Goal: Information Seeking & Learning: Learn about a topic

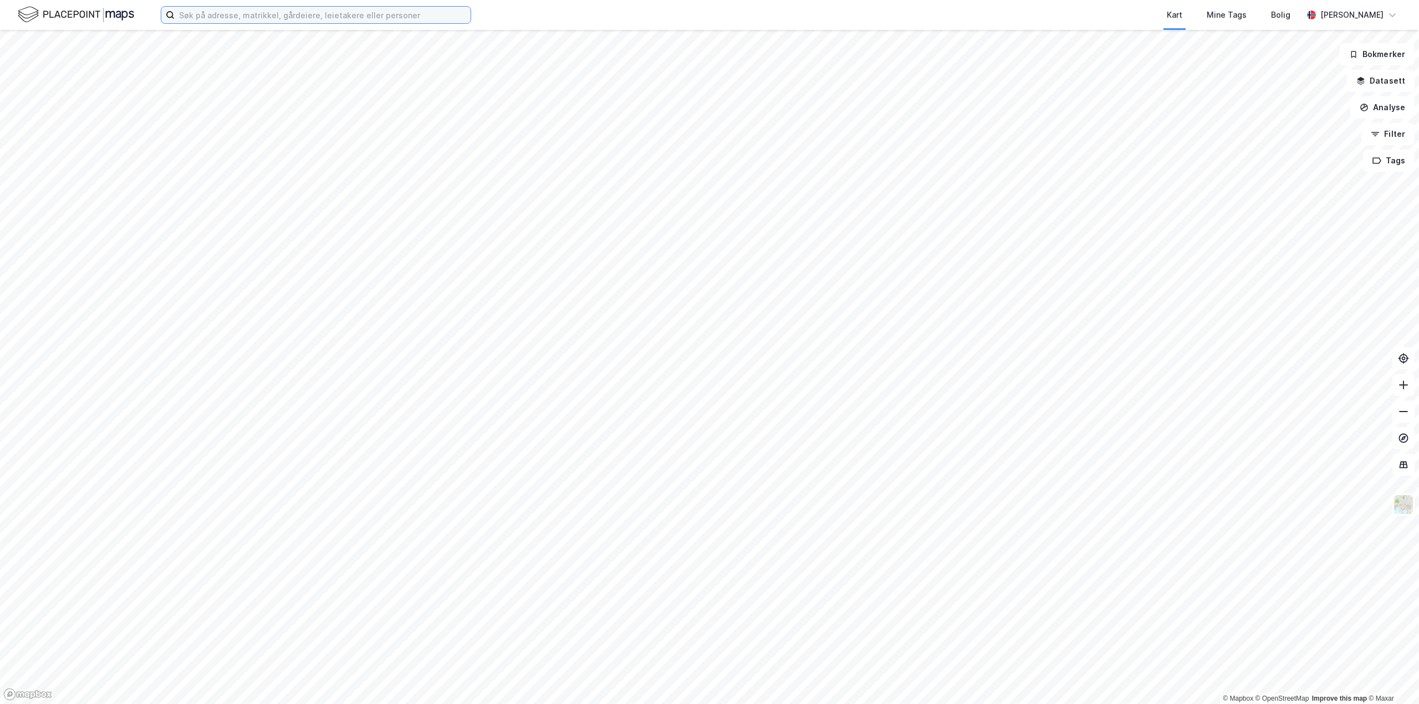
click at [225, 18] on input at bounding box center [323, 15] width 296 height 17
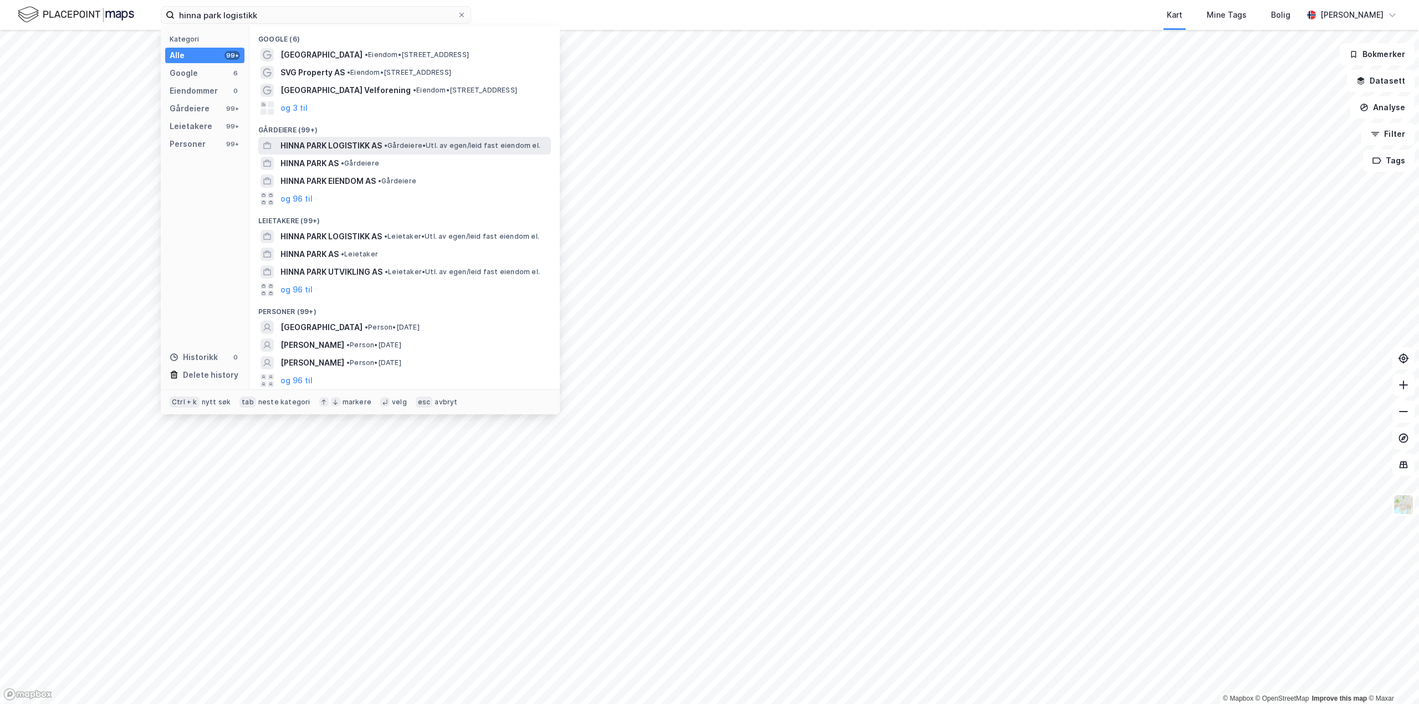
click at [294, 147] on span "HINNA PARK LOGISTIKK AS" at bounding box center [330, 145] width 101 height 13
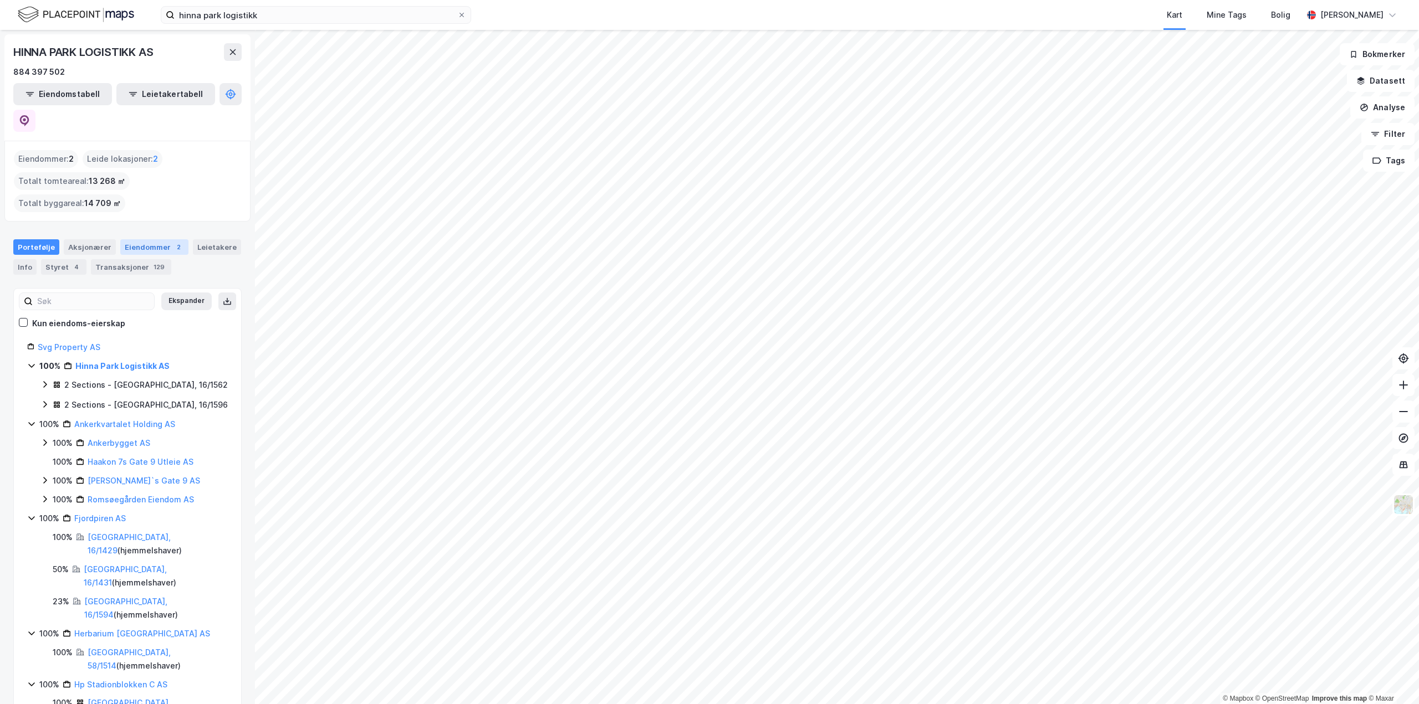
click at [146, 239] on div "Eiendommer 2" at bounding box center [154, 247] width 68 height 16
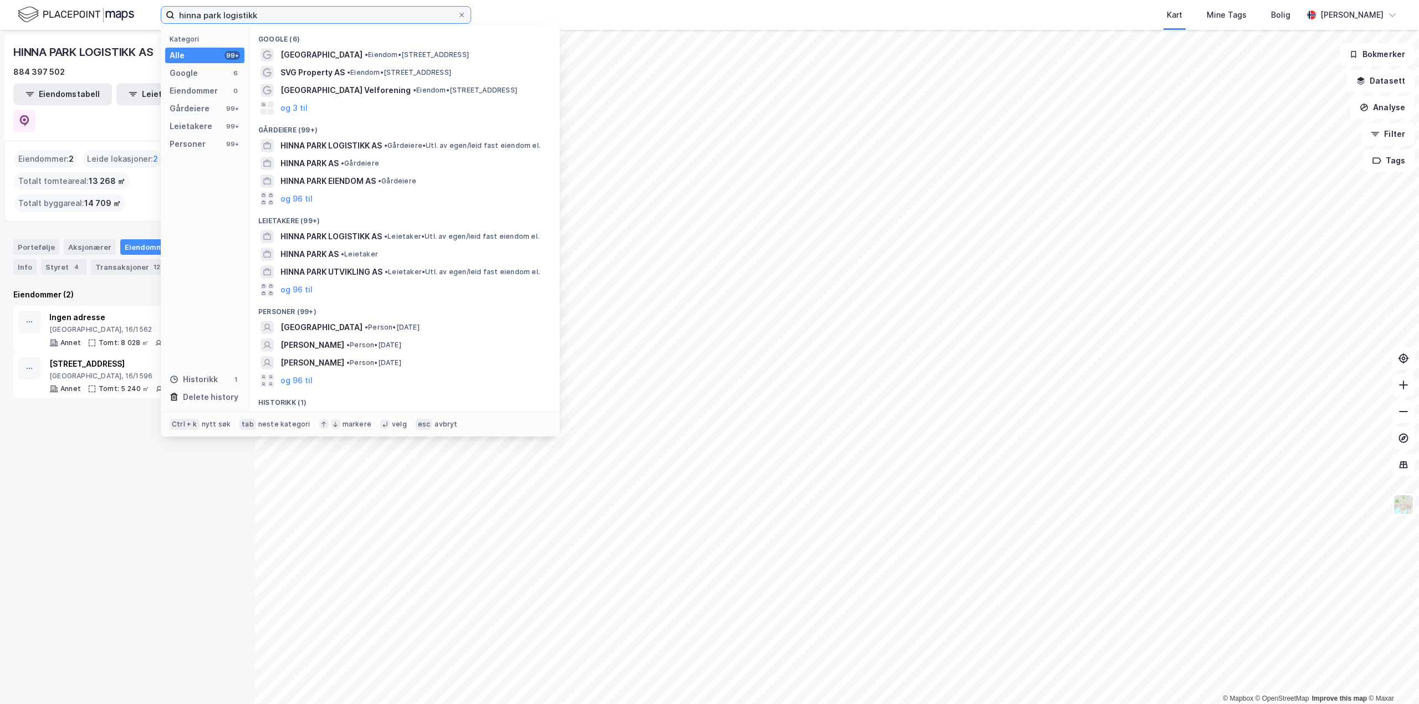
click at [280, 20] on input "hinna park logistikk" at bounding box center [316, 15] width 283 height 17
click at [280, 19] on input "hinna park logistikk" at bounding box center [316, 15] width 283 height 17
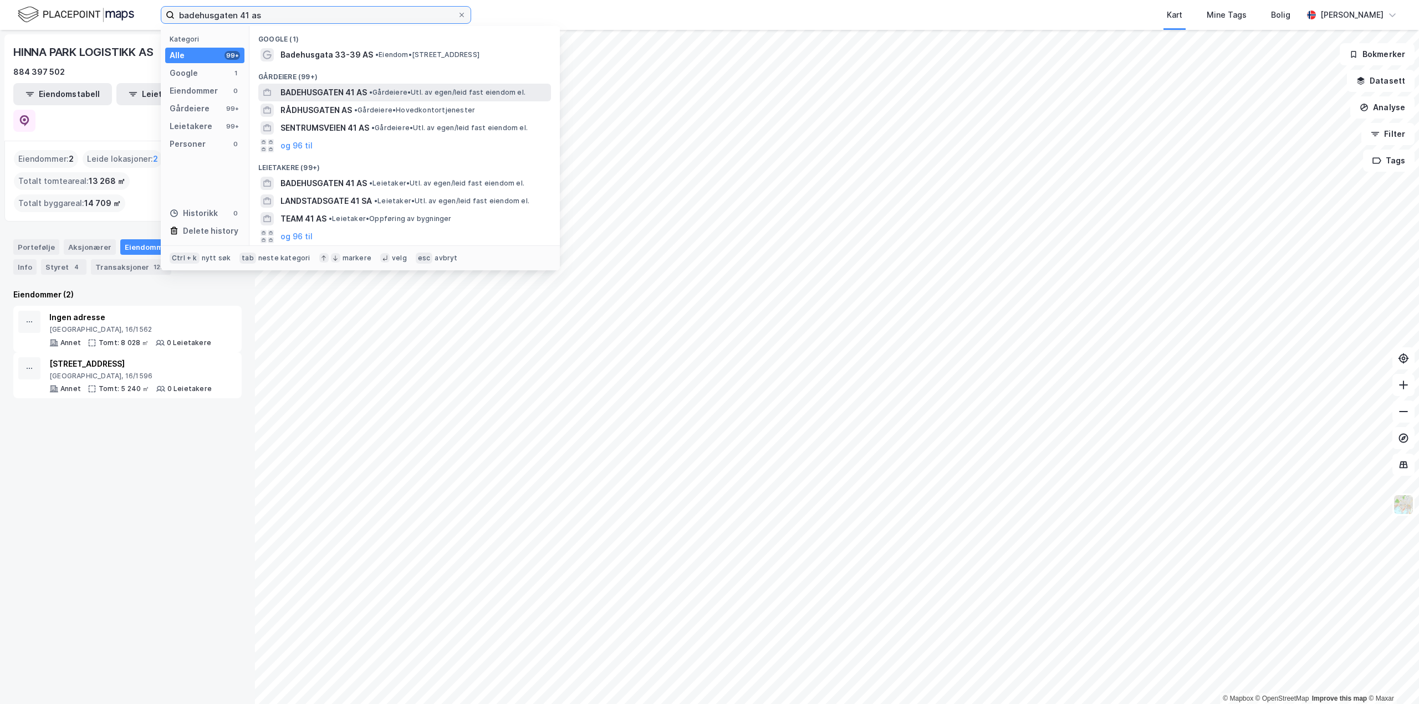
type input "badehusgaten 41 as"
click at [325, 89] on span "BADEHUSGATEN 41 AS" at bounding box center [323, 92] width 86 height 13
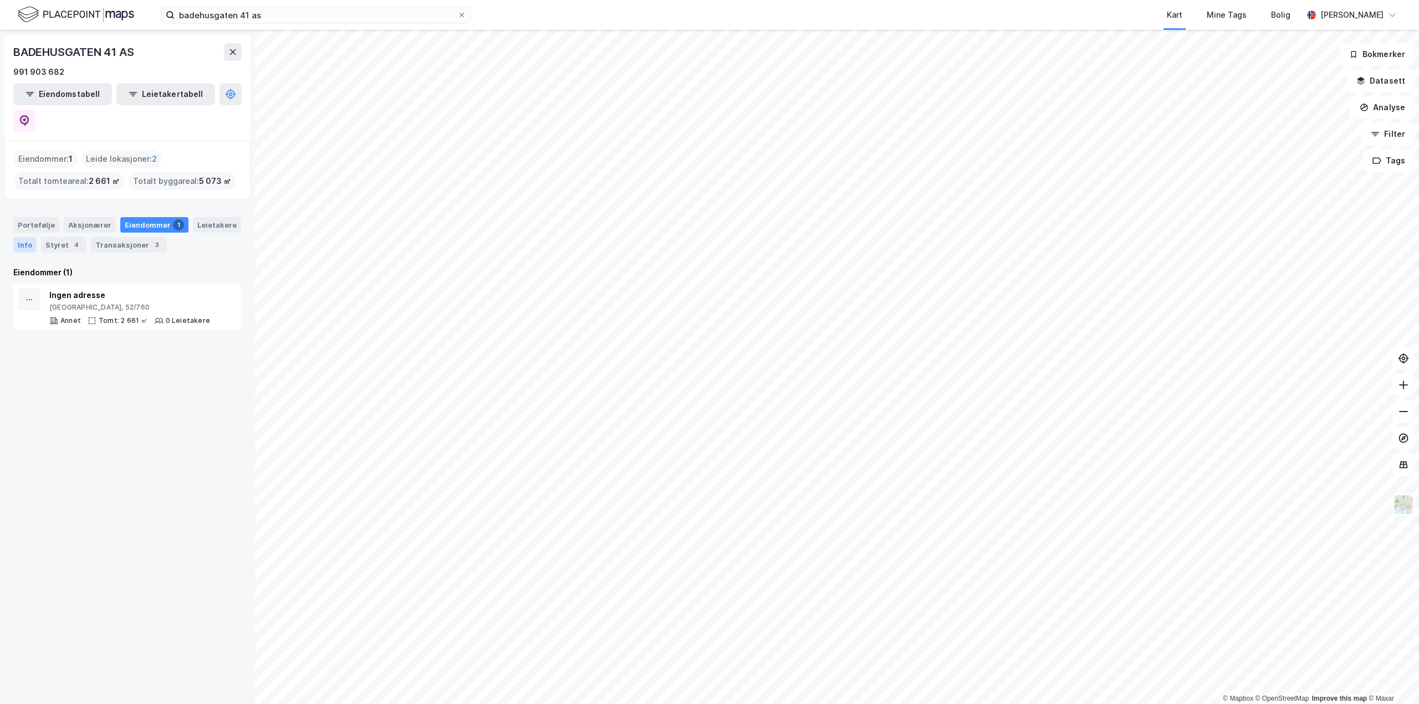
click at [16, 237] on div "Info" at bounding box center [24, 245] width 23 height 16
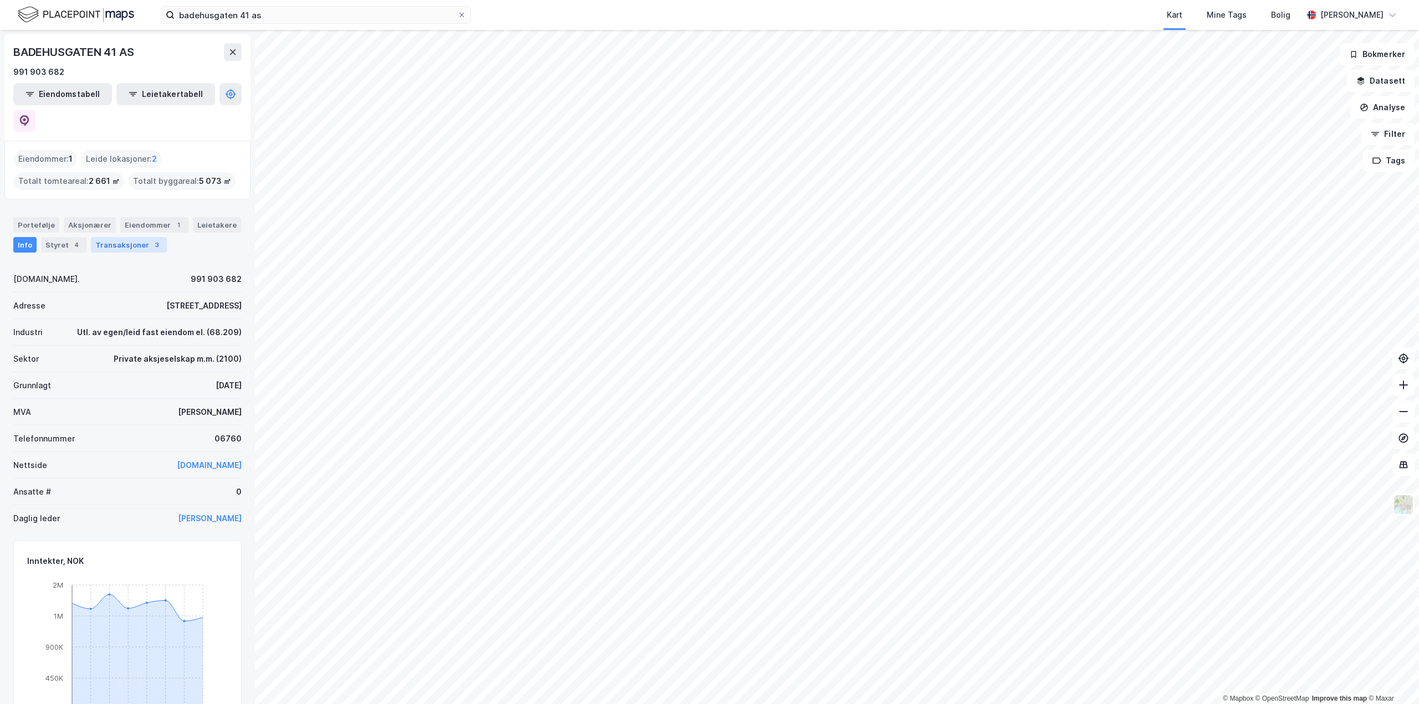
click at [107, 237] on div "Transaksjoner 3" at bounding box center [129, 245] width 76 height 16
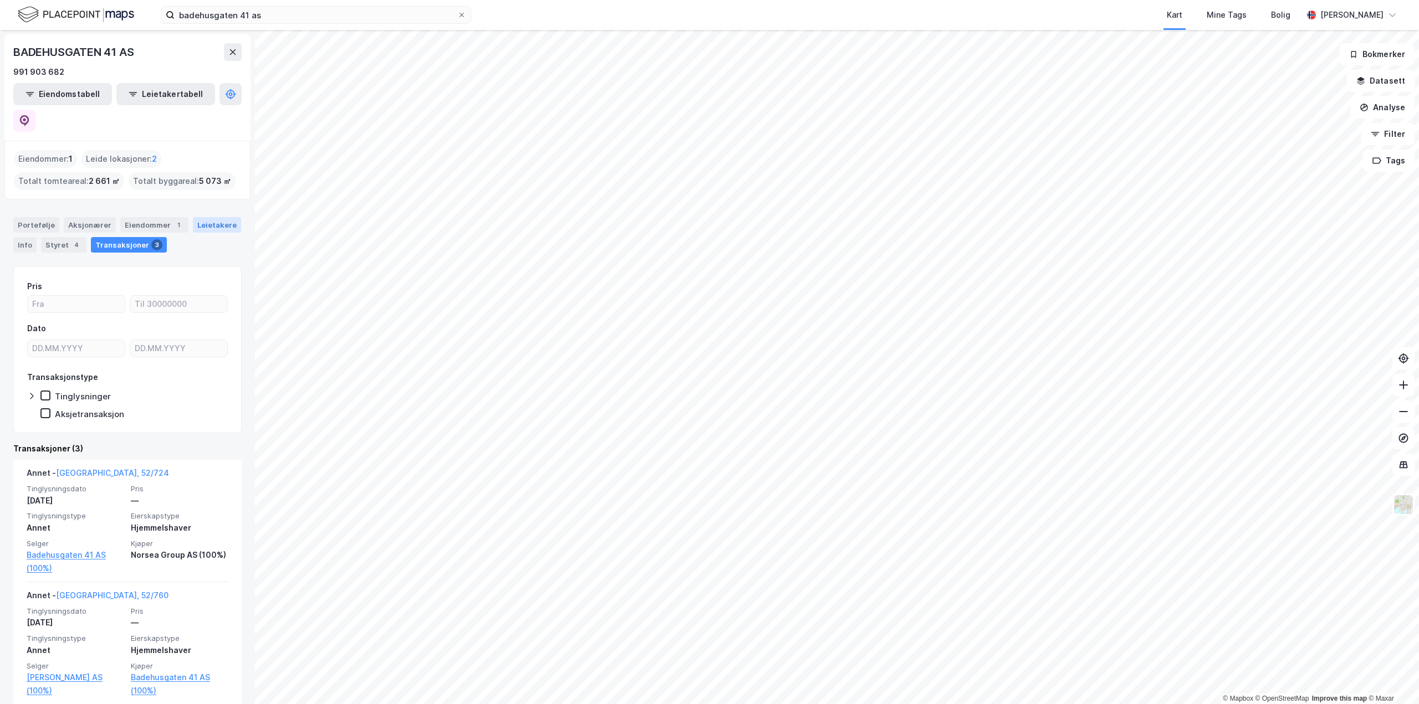
click at [201, 217] on div "Leietakere" at bounding box center [217, 225] width 48 height 16
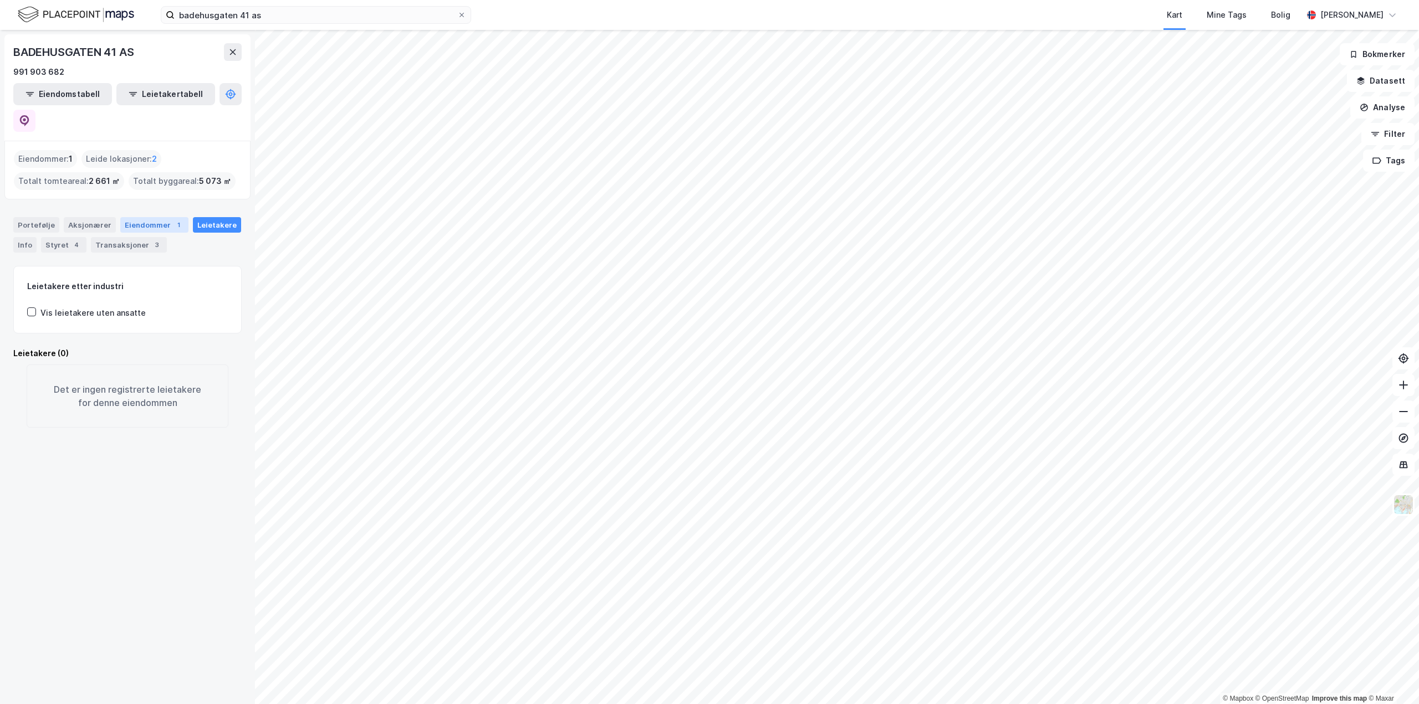
click at [140, 217] on div "Eiendommer 1" at bounding box center [154, 225] width 68 height 16
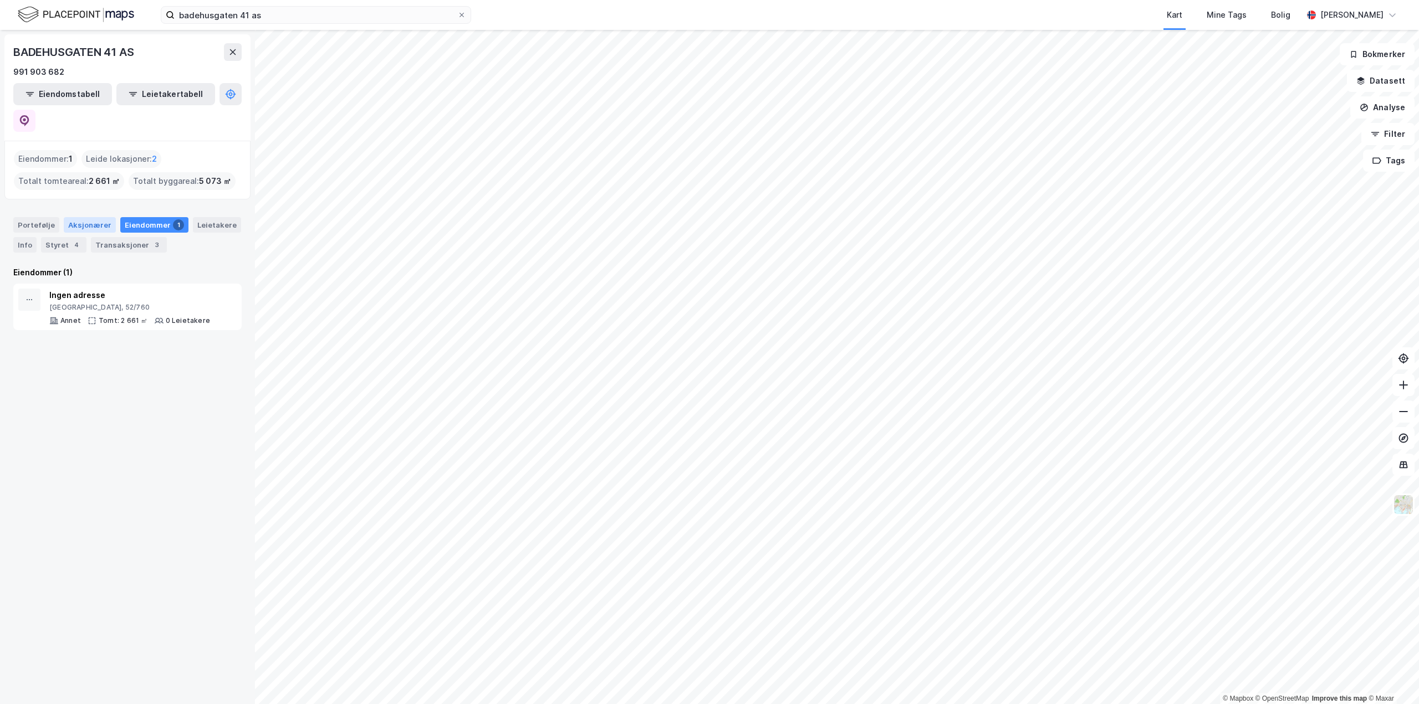
click at [81, 217] on div "Aksjonærer" at bounding box center [90, 225] width 52 height 16
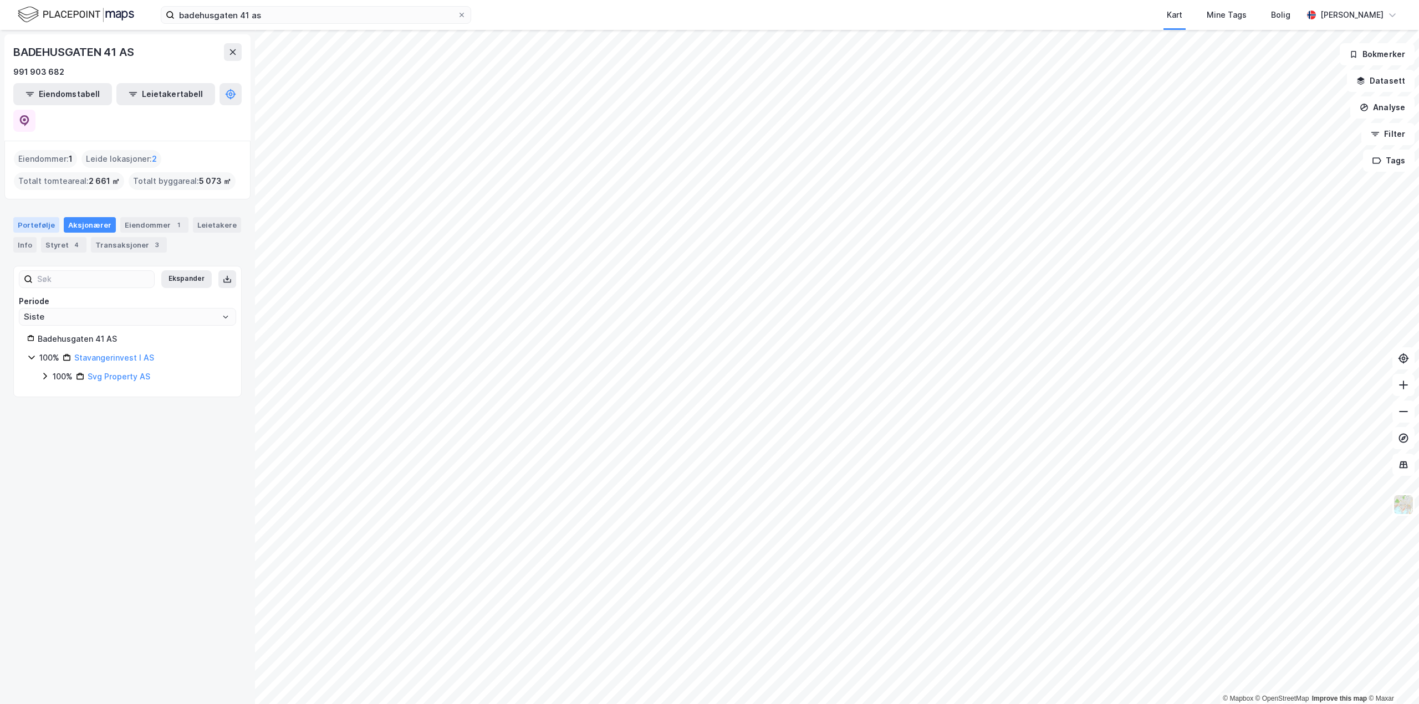
click at [32, 217] on div "Portefølje" at bounding box center [36, 225] width 46 height 16
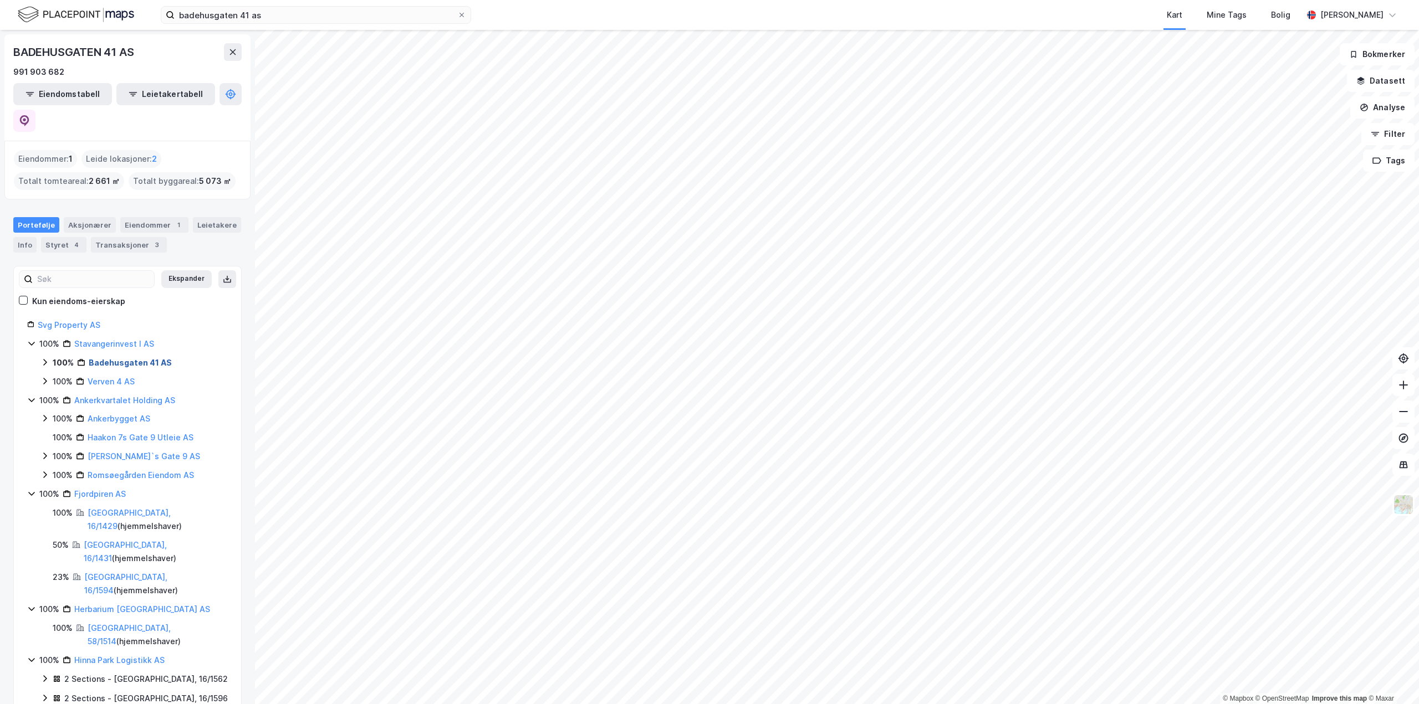
click at [110, 358] on link "Badehusgaten 41 AS" at bounding box center [130, 362] width 83 height 9
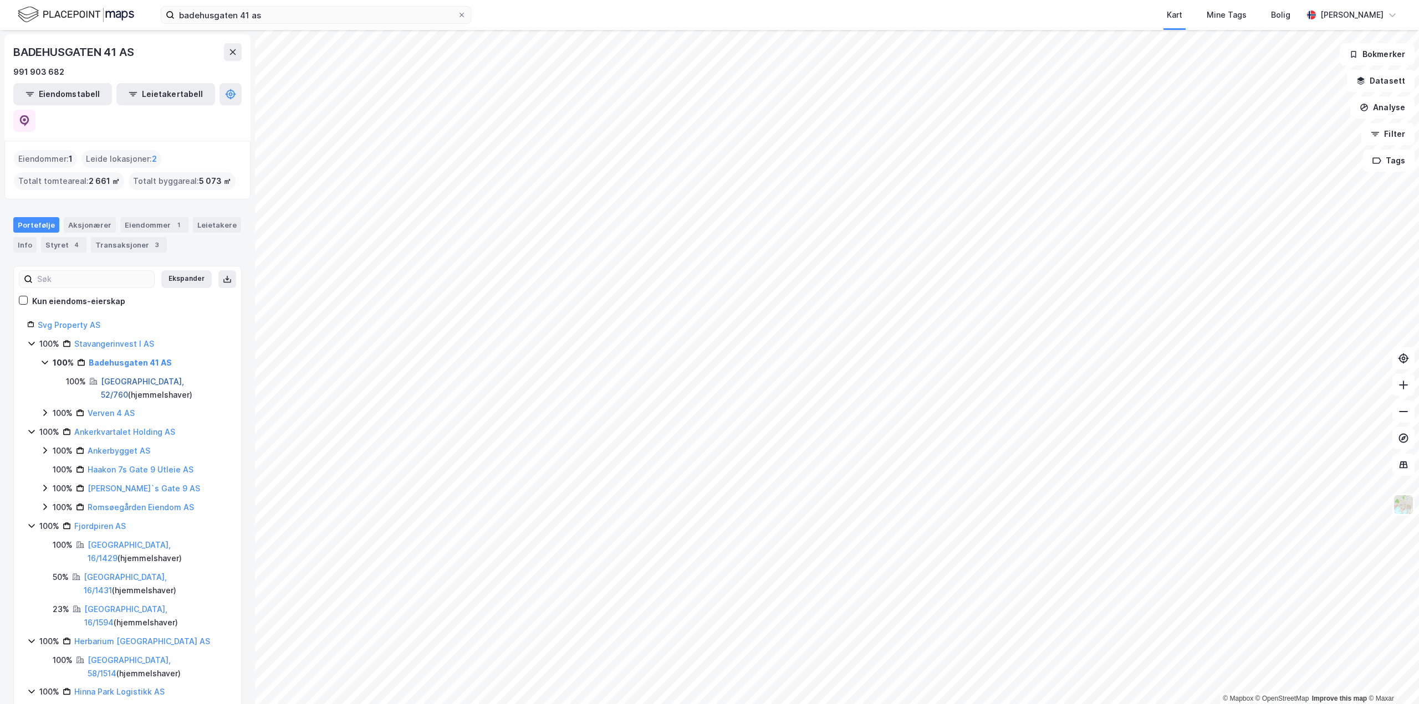
click at [116, 377] on link "[GEOGRAPHIC_DATA], 52/760" at bounding box center [142, 388] width 83 height 23
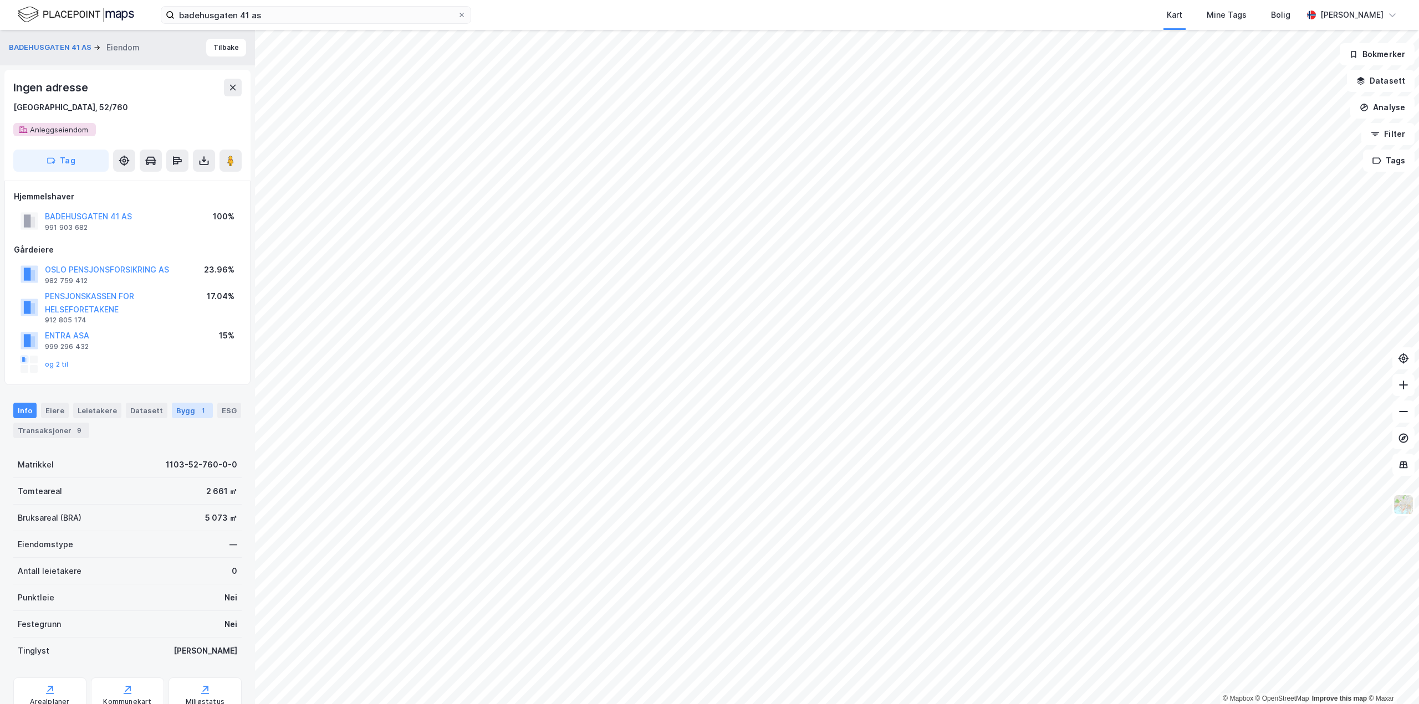
click at [186, 416] on div "Bygg 1" at bounding box center [192, 411] width 41 height 16
